Goal: Register for event/course

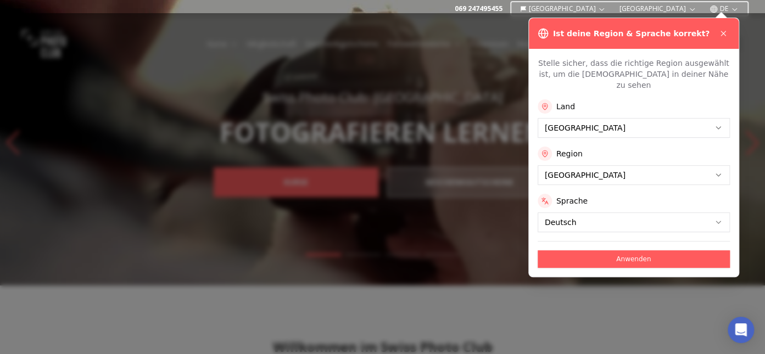
click at [628, 250] on button "Anwenden" at bounding box center [633, 259] width 192 height 18
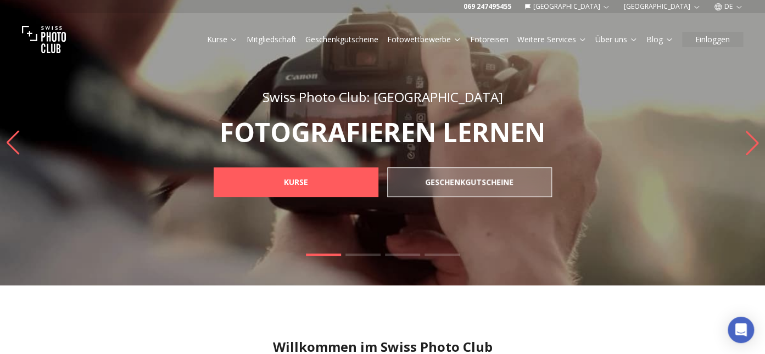
click at [736, 7] on icon "button" at bounding box center [738, 7] width 8 height 8
click at [734, 35] on link "en" at bounding box center [728, 37] width 23 height 13
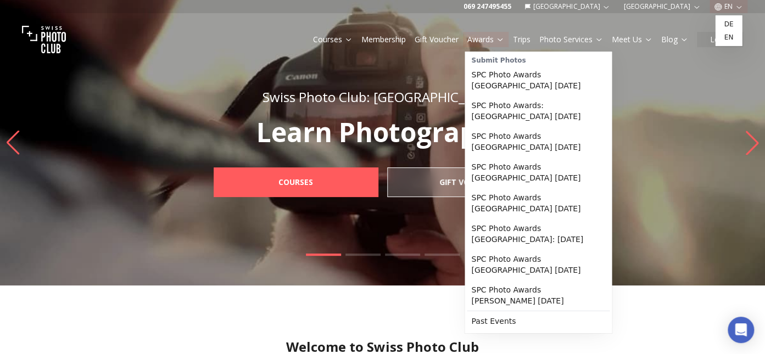
click at [497, 41] on link "Awards" at bounding box center [485, 39] width 37 height 11
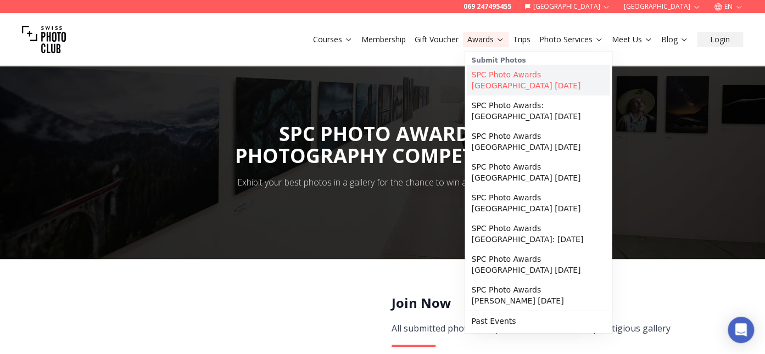
click at [517, 75] on link "SPC Photo Awards [GEOGRAPHIC_DATA] [DATE]" at bounding box center [538, 80] width 143 height 31
